Goal: Transaction & Acquisition: Download file/media

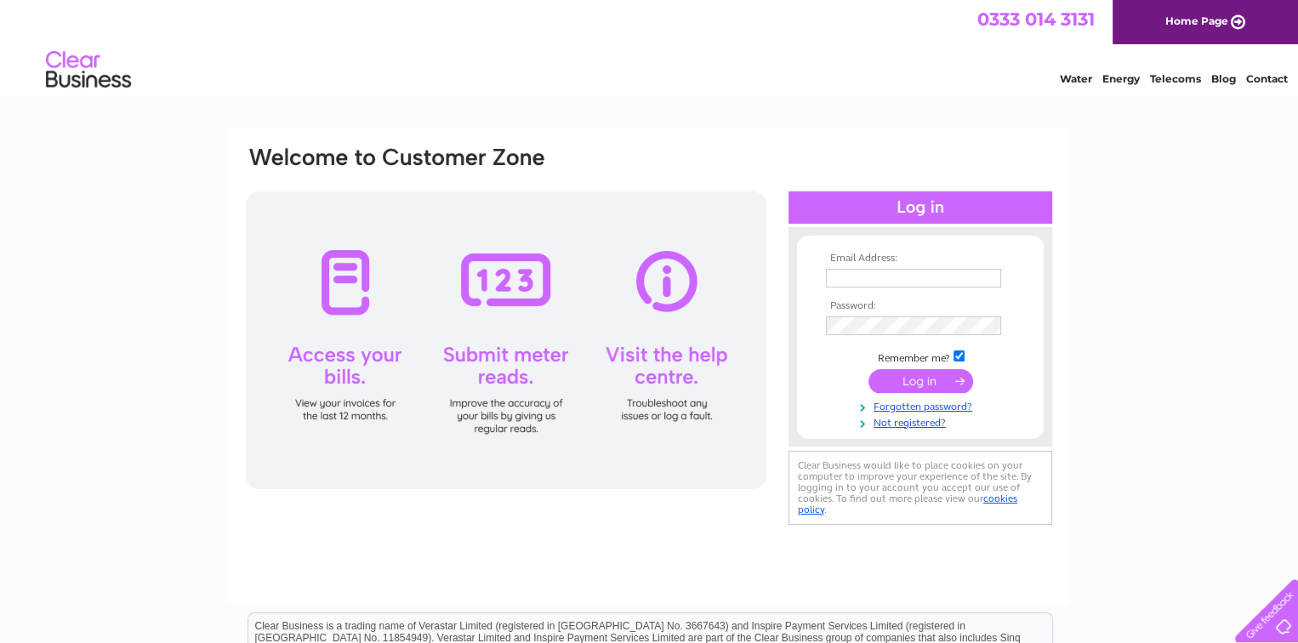
type input "accounts@alterfencing.com"
click at [914, 382] on input "submit" at bounding box center [921, 381] width 105 height 24
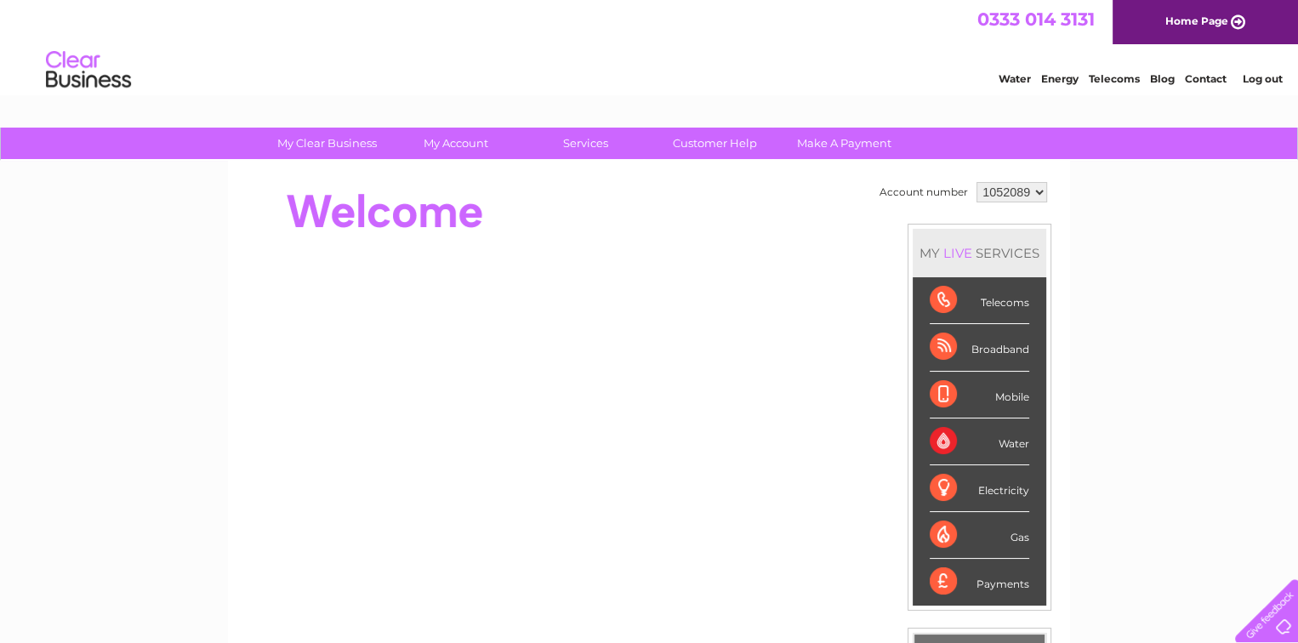
click at [1007, 196] on select "1052089 1052090 1052091" at bounding box center [1012, 192] width 71 height 20
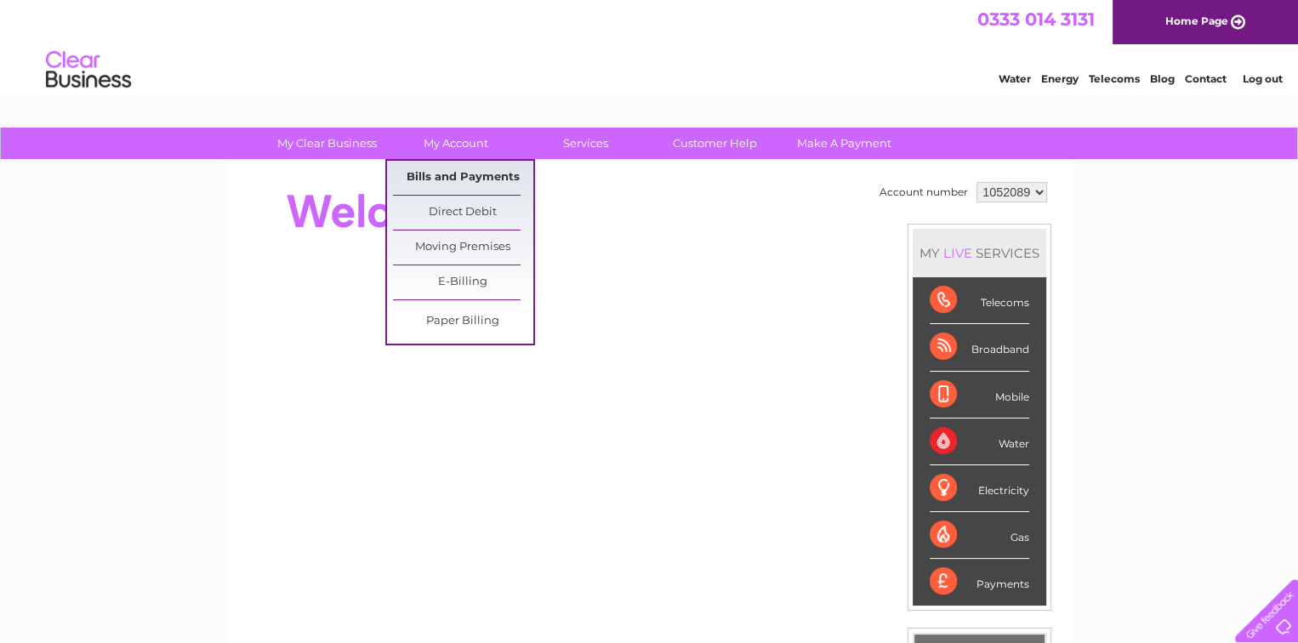
click at [457, 180] on link "Bills and Payments" at bounding box center [463, 178] width 140 height 34
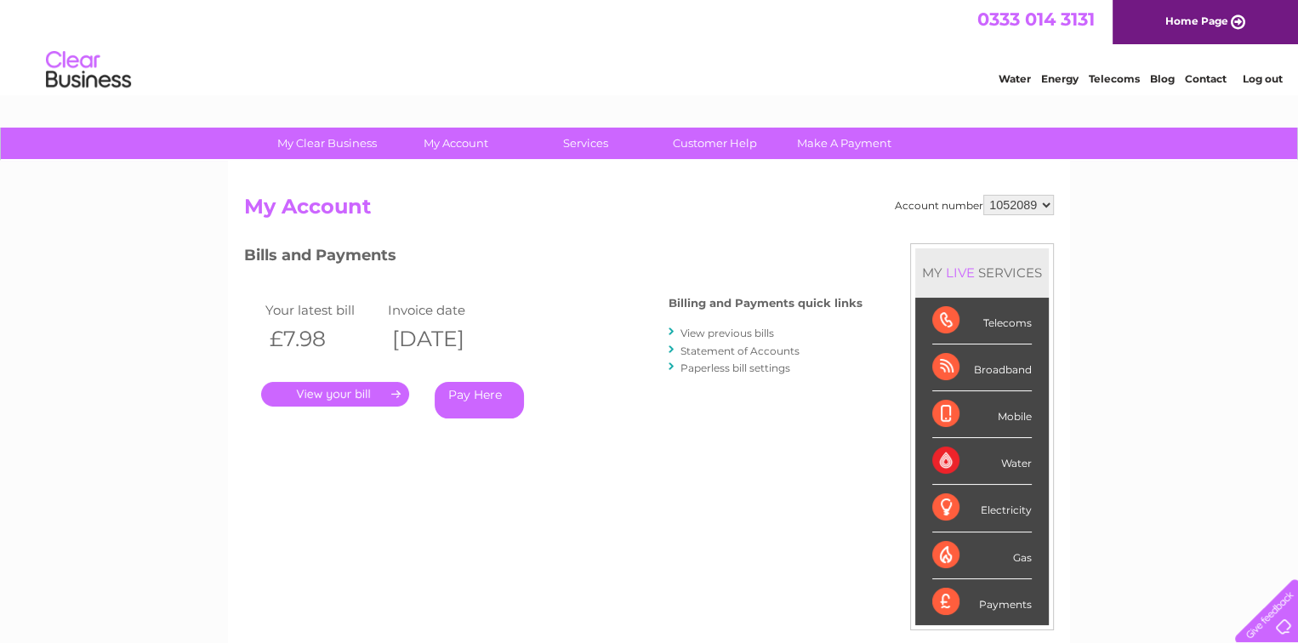
click at [1018, 208] on select "1052089 1052090 1052091" at bounding box center [1019, 205] width 71 height 20
select select "1052091"
click at [985, 195] on select "1052089 1052090 1052091" at bounding box center [1019, 205] width 71 height 20
click at [336, 402] on link "." at bounding box center [335, 394] width 148 height 25
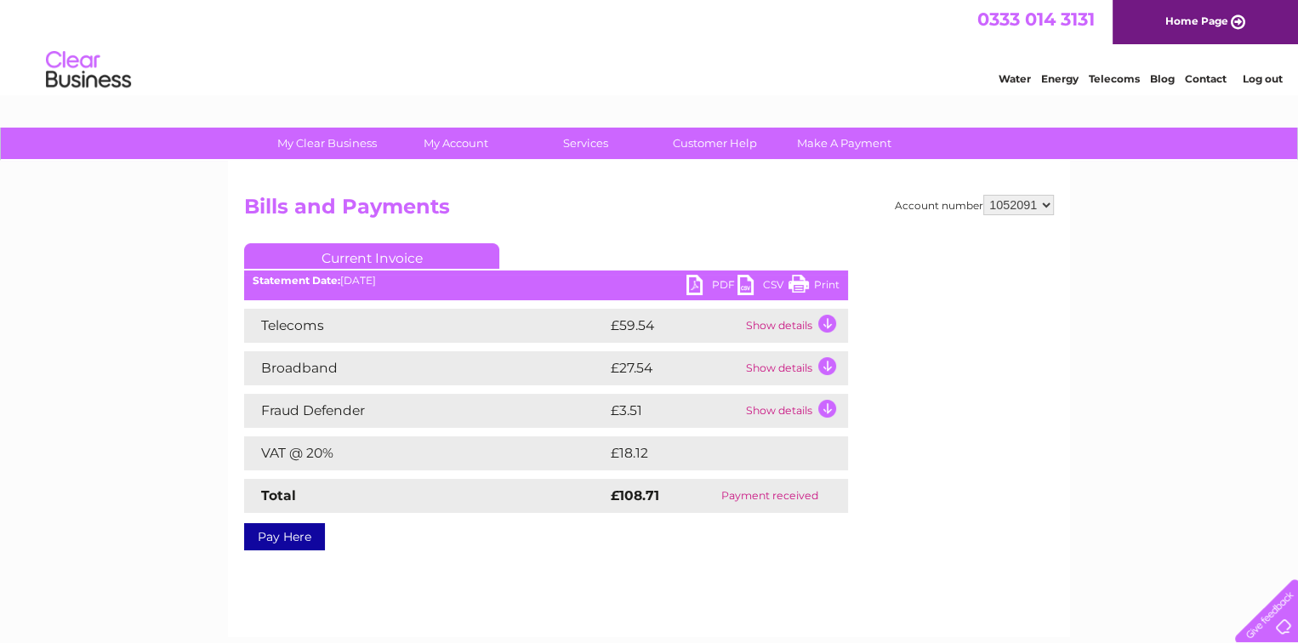
click at [720, 281] on link "PDF" at bounding box center [712, 287] width 51 height 25
drag, startPoint x: 1029, startPoint y: 206, endPoint x: 1029, endPoint y: 215, distance: 9.4
click at [1029, 206] on select "1052089 1052090 1052091" at bounding box center [1019, 205] width 71 height 20
select select "1052090"
click at [985, 195] on select "1052089 1052090 1052091" at bounding box center [1019, 205] width 71 height 20
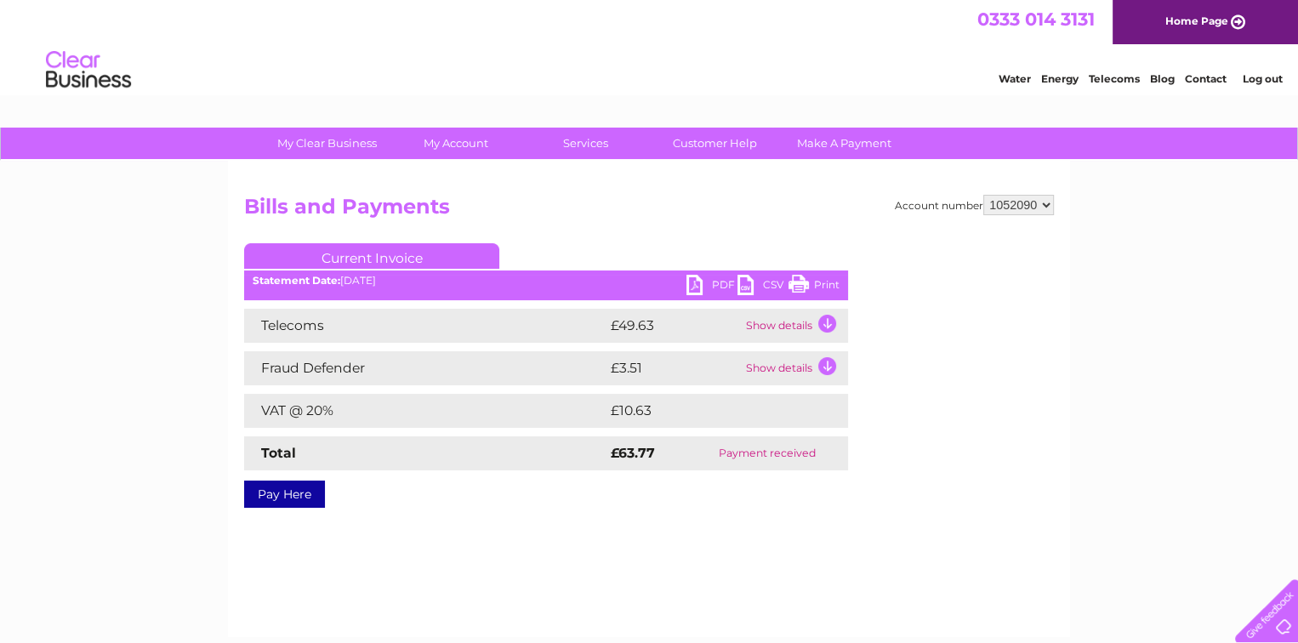
click at [716, 288] on link "PDF" at bounding box center [712, 287] width 51 height 25
drag, startPoint x: 805, startPoint y: 52, endPoint x: 810, endPoint y: 43, distance: 10.7
click at [805, 52] on div "Water Energy Telecoms Blog Contact Log out" at bounding box center [649, 71] width 1298 height 55
